Goal: Task Accomplishment & Management: Use online tool/utility

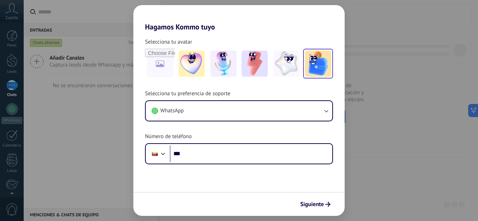
click at [311, 62] on img at bounding box center [318, 64] width 26 height 26
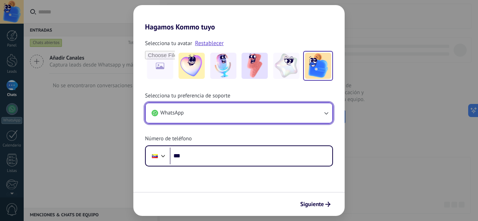
click at [193, 116] on button "WhatsApp" at bounding box center [239, 113] width 186 height 20
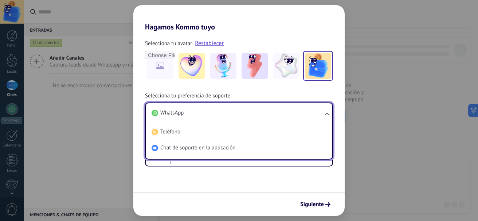
click at [191, 113] on li "WhatsApp" at bounding box center [238, 113] width 178 height 16
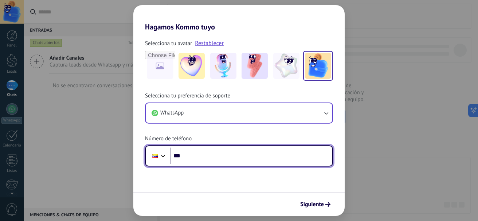
click at [201, 159] on input "***" at bounding box center [251, 156] width 162 height 17
type input "**********"
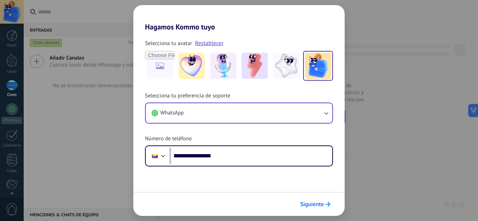
click at [319, 207] on span "Siguiente" at bounding box center [312, 204] width 24 height 5
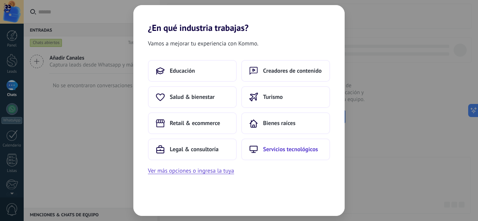
click at [268, 147] on span "Servicios tecnológicos" at bounding box center [290, 149] width 55 height 7
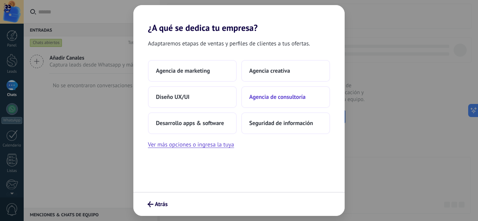
click at [279, 97] on span "Agencia de consultoría" at bounding box center [277, 97] width 56 height 7
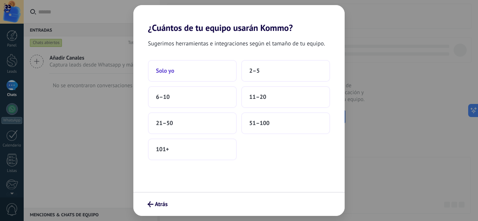
click at [191, 66] on button "Solo yo" at bounding box center [192, 71] width 89 height 22
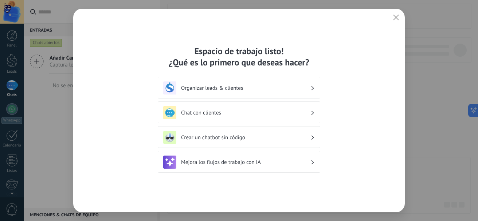
click at [261, 137] on h3 "Crear un chatbot sin código" at bounding box center [245, 137] width 129 height 7
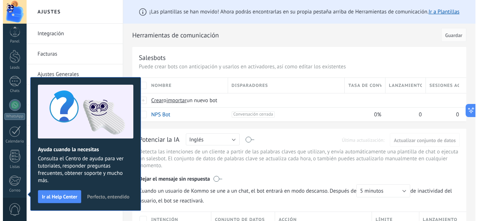
scroll to position [82, 0]
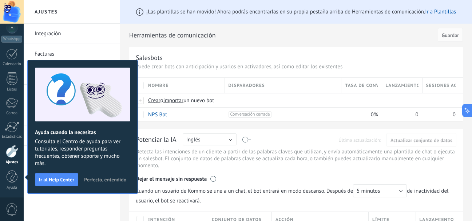
click at [105, 178] on span "Perfecto, entendido" at bounding box center [105, 179] width 42 height 5
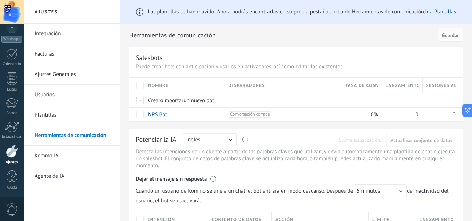
click at [205, 146] on div "Potenciar la IA Rusa Inglés Español Portugués Indonesio Turco Inglés Última act…" at bounding box center [296, 192] width 334 height 127
click at [206, 143] on button "Inglés" at bounding box center [210, 140] width 54 height 12
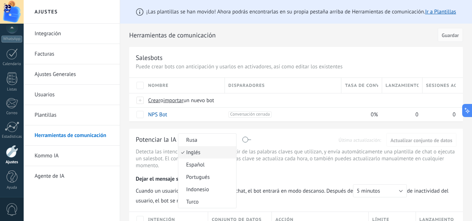
click at [272, 141] on div "Potenciar la IA Rusa Inglés Español Portugués Indonesio Turco Inglés Última act…" at bounding box center [296, 139] width 321 height 9
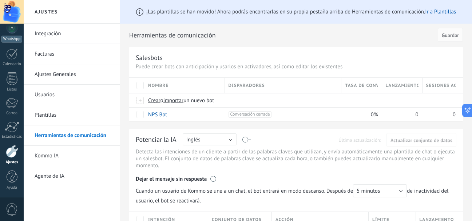
click at [12, 88] on div "Listas" at bounding box center [11, 89] width 21 height 5
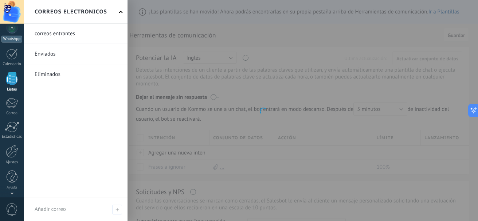
scroll to position [9, 0]
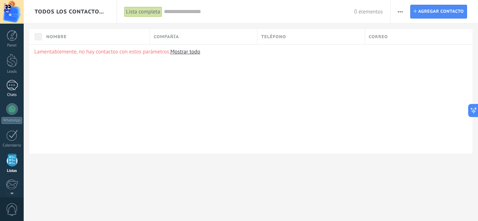
click at [13, 86] on div at bounding box center [12, 85] width 12 height 11
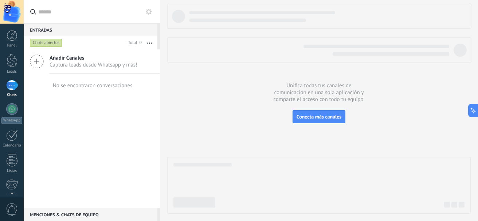
click at [150, 11] on use at bounding box center [149, 12] width 6 height 6
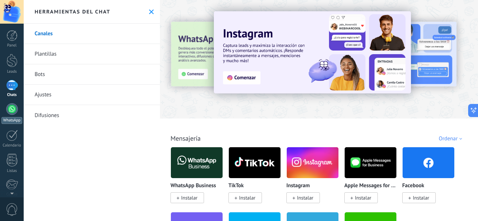
click at [13, 108] on div at bounding box center [12, 109] width 12 height 12
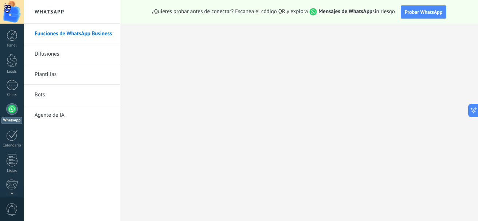
click at [50, 95] on link "Bots" at bounding box center [74, 95] width 78 height 20
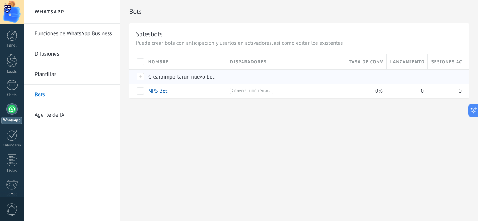
click at [156, 77] on span "Crear" at bounding box center [154, 77] width 12 height 7
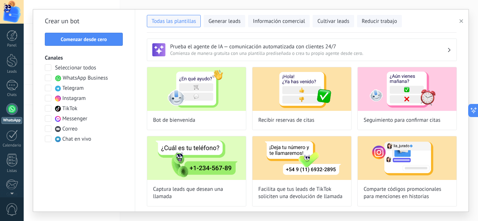
click at [49, 78] on span at bounding box center [48, 78] width 7 height 7
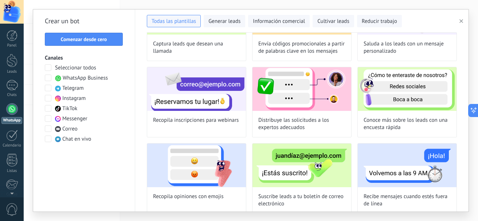
scroll to position [237, 0]
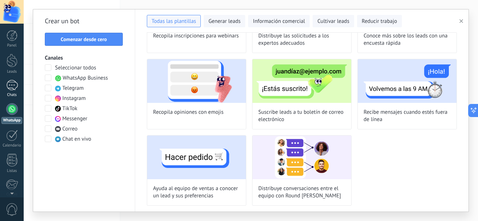
click at [13, 88] on div at bounding box center [12, 85] width 12 height 11
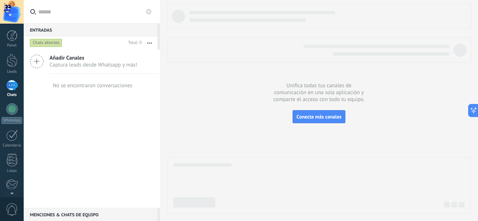
click at [147, 11] on use at bounding box center [149, 12] width 6 height 6
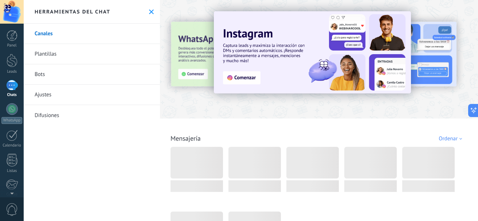
click at [38, 75] on link "Bots" at bounding box center [92, 74] width 136 height 20
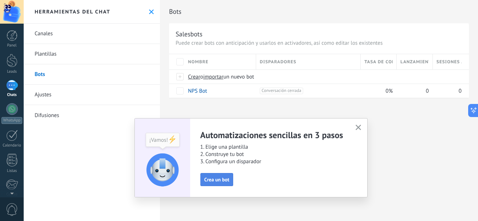
click at [227, 181] on span "Crea un bot" at bounding box center [216, 179] width 25 height 5
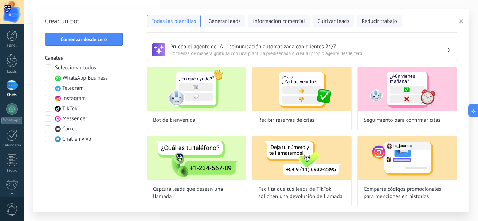
click at [47, 78] on span at bounding box center [48, 78] width 7 height 7
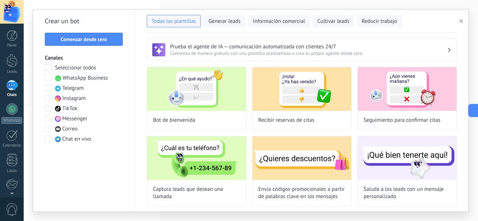
click at [47, 80] on span at bounding box center [48, 78] width 7 height 7
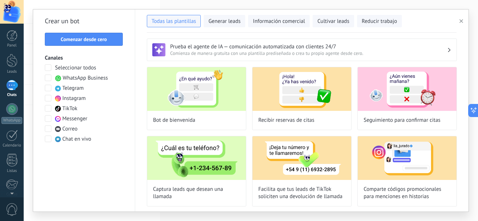
click at [46, 77] on span at bounding box center [48, 78] width 7 height 7
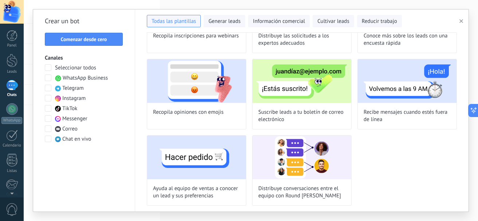
scroll to position [92, 0]
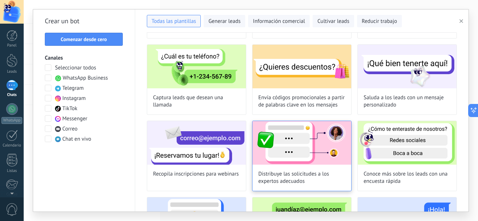
click at [292, 160] on img at bounding box center [301, 143] width 99 height 44
type input "**********"
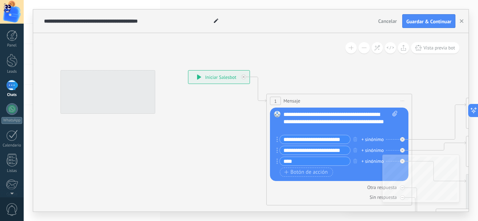
click at [293, 119] on div "**********" at bounding box center [340, 122] width 114 height 22
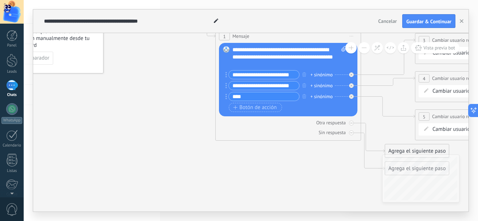
drag, startPoint x: 289, startPoint y: 184, endPoint x: 205, endPoint y: 188, distance: 83.9
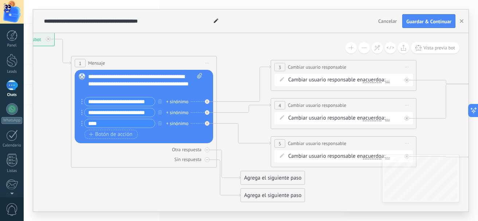
drag, startPoint x: 264, startPoint y: 167, endPoint x: 155, endPoint y: 193, distance: 111.5
click at [155, 193] on icon at bounding box center [396, 117] width 1171 height 534
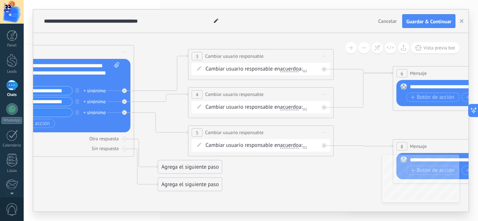
drag, startPoint x: 246, startPoint y: 71, endPoint x: 135, endPoint y: 60, distance: 112.0
click at [135, 60] on icon at bounding box center [313, 106] width 1171 height 534
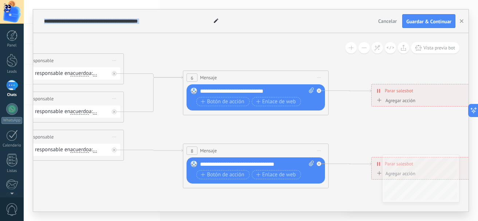
drag, startPoint x: 419, startPoint y: 125, endPoint x: 238, endPoint y: 130, distance: 181.0
click at [238, 131] on icon at bounding box center [103, 111] width 1171 height 534
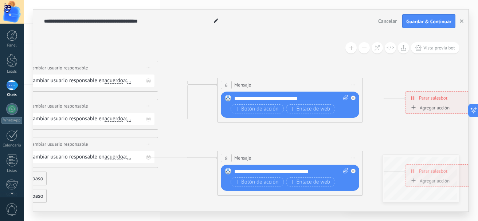
drag, startPoint x: 382, startPoint y: 140, endPoint x: 417, endPoint y: 147, distance: 35.0
click at [417, 147] on icon at bounding box center [138, 118] width 1171 height 534
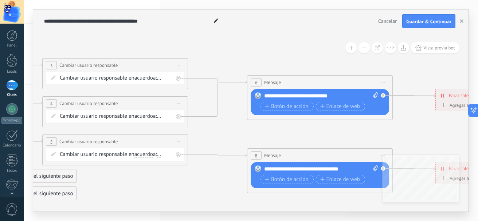
drag, startPoint x: 98, startPoint y: 185, endPoint x: 128, endPoint y: 182, distance: 30.0
click at [128, 182] on icon at bounding box center [167, 116] width 1171 height 534
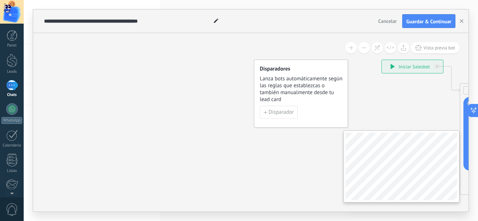
click at [293, 137] on div "**********" at bounding box center [250, 122] width 435 height 179
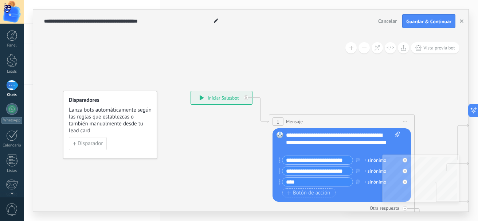
drag, startPoint x: 397, startPoint y: 126, endPoint x: 210, endPoint y: 154, distance: 188.9
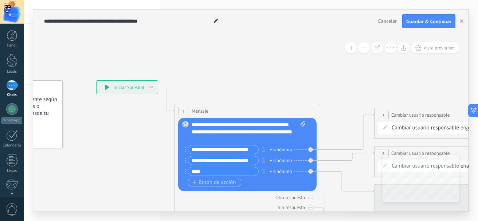
drag, startPoint x: 308, startPoint y: 100, endPoint x: 214, endPoint y: 89, distance: 94.9
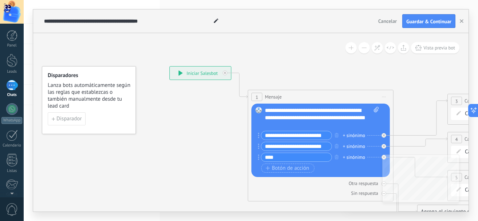
drag, startPoint x: 127, startPoint y: 150, endPoint x: 200, endPoint y: 136, distance: 74.6
click at [54, 118] on icon "button" at bounding box center [53, 119] width 3 height 3
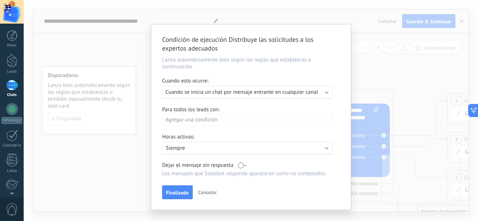
click at [214, 192] on span "Cancelar" at bounding box center [207, 192] width 19 height 7
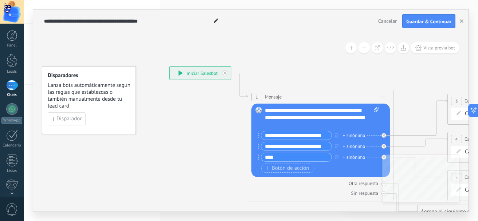
click at [381, 22] on span "Cancelar" at bounding box center [387, 21] width 19 height 7
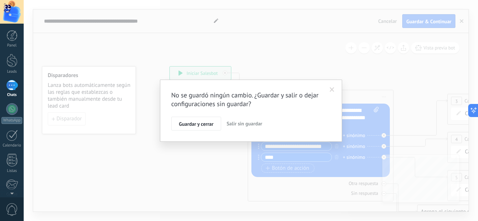
click at [241, 125] on span "Salir sin guardar" at bounding box center [244, 124] width 36 height 7
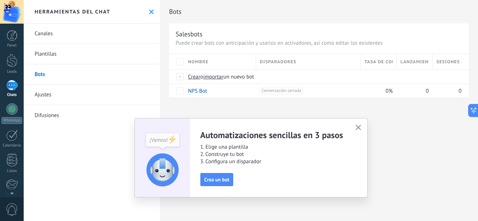
click at [355, 126] on button "button" at bounding box center [358, 128] width 9 height 10
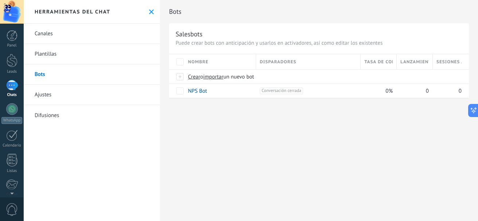
click at [149, 13] on use at bounding box center [151, 11] width 5 height 5
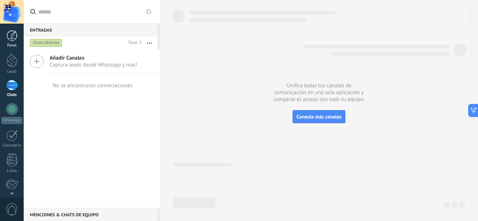
click at [17, 36] on link "Panel" at bounding box center [12, 39] width 24 height 18
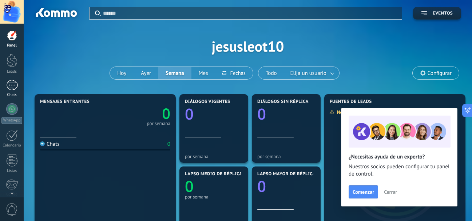
click at [11, 86] on div at bounding box center [12, 85] width 12 height 11
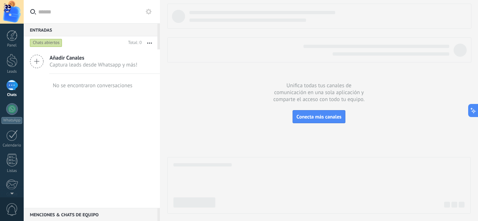
click at [75, 57] on span "Añadir Canales" at bounding box center [94, 58] width 88 height 7
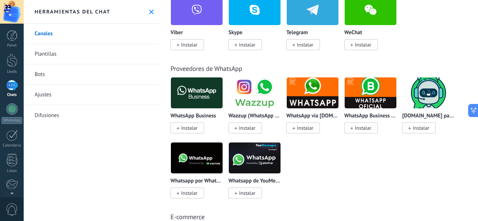
scroll to position [182, 0]
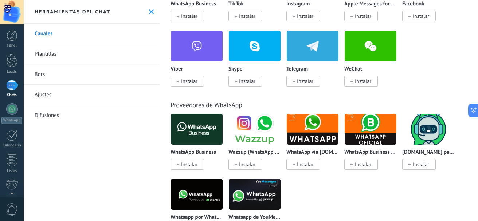
click at [261, 140] on img at bounding box center [255, 129] width 52 height 35
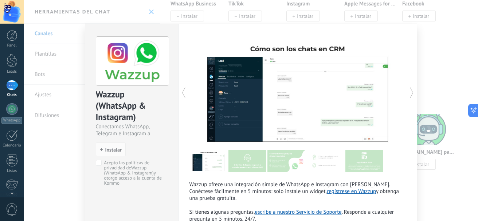
scroll to position [91, 0]
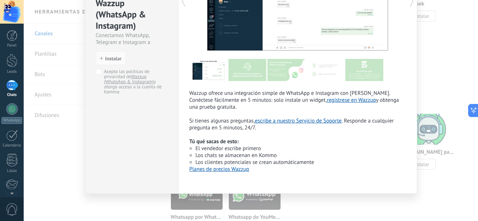
click at [433, 64] on div "Wazzup (WhatsApp & Instagram) Conectamos WhatsApp, Telegram e Instagram a Kommo…" at bounding box center [251, 110] width 454 height 221
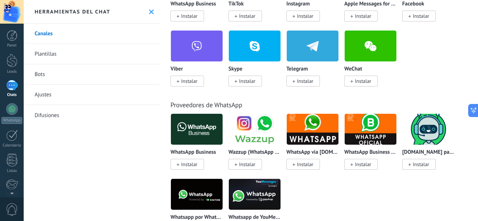
scroll to position [0, 0]
click at [11, 114] on div at bounding box center [12, 109] width 12 height 12
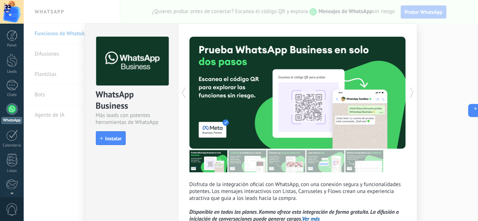
click at [69, 137] on div "WhatsApp Business Más leads con potentes herramientas de WhatsApp install Insta…" at bounding box center [251, 110] width 454 height 221
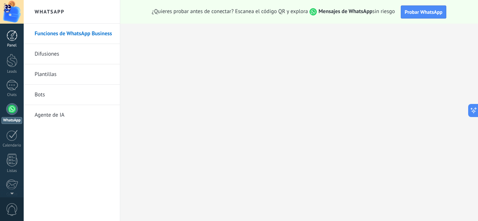
click at [11, 36] on div at bounding box center [12, 35] width 11 height 11
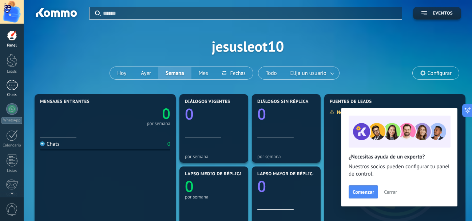
click at [11, 94] on div "Chats" at bounding box center [11, 95] width 21 height 5
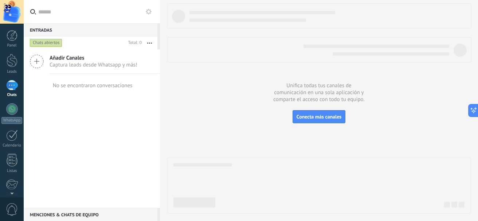
click at [149, 11] on icon at bounding box center [149, 12] width 6 height 6
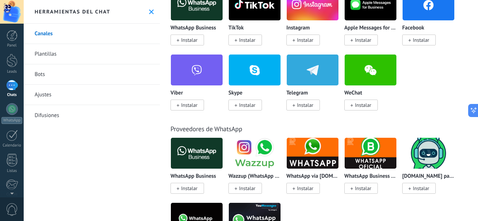
scroll to position [85, 0]
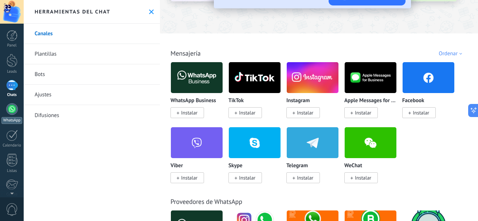
click at [13, 110] on div at bounding box center [12, 109] width 12 height 12
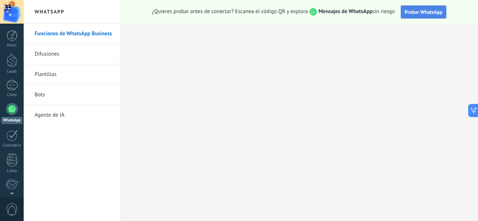
click at [419, 14] on span "Probar WhatsApp" at bounding box center [424, 12] width 38 height 7
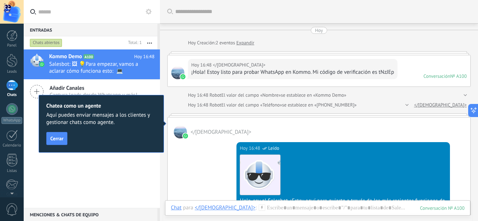
scroll to position [218, 0]
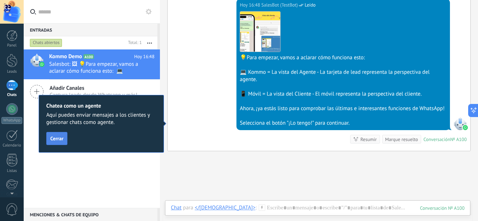
click at [64, 141] on button "Cerrar" at bounding box center [56, 138] width 21 height 13
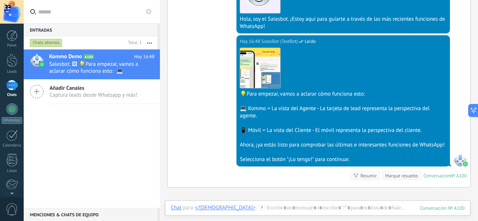
scroll to position [283, 0]
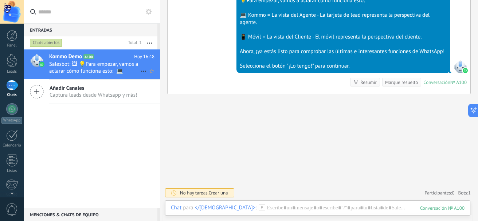
click at [139, 71] on icon at bounding box center [143, 71] width 9 height 9
click at [184, 121] on div at bounding box center [239, 110] width 478 height 221
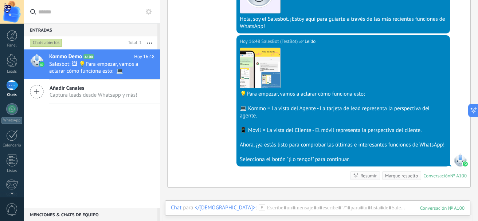
scroll to position [218, 0]
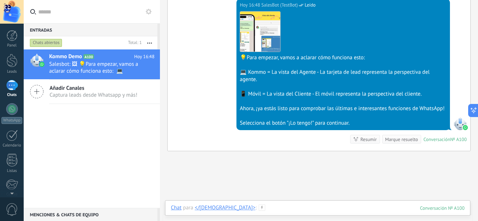
click at [259, 207] on div at bounding box center [317, 216] width 293 height 22
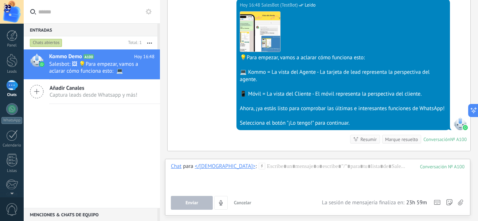
click at [164, 157] on div "Buscar Carga más [DATE] [DATE] Creación: 2 eventos Expandir [DATE] 16:48 </[PER…" at bounding box center [319, 30] width 318 height 497
drag, startPoint x: 107, startPoint y: 55, endPoint x: 80, endPoint y: 146, distance: 94.8
click at [80, 146] on div "Conversación cerrada Kommo Demo A100 [DATE] 16:48 Salesbot: 🖼 💡Para empezar, va…" at bounding box center [92, 129] width 136 height 159
click at [148, 14] on icon at bounding box center [149, 12] width 6 height 6
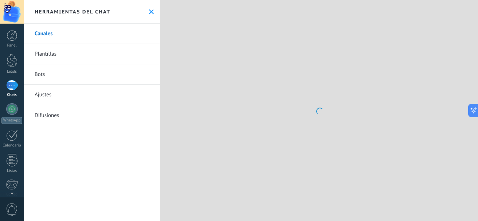
click at [148, 14] on button at bounding box center [151, 12] width 6 height 6
